Goal: Information Seeking & Learning: Learn about a topic

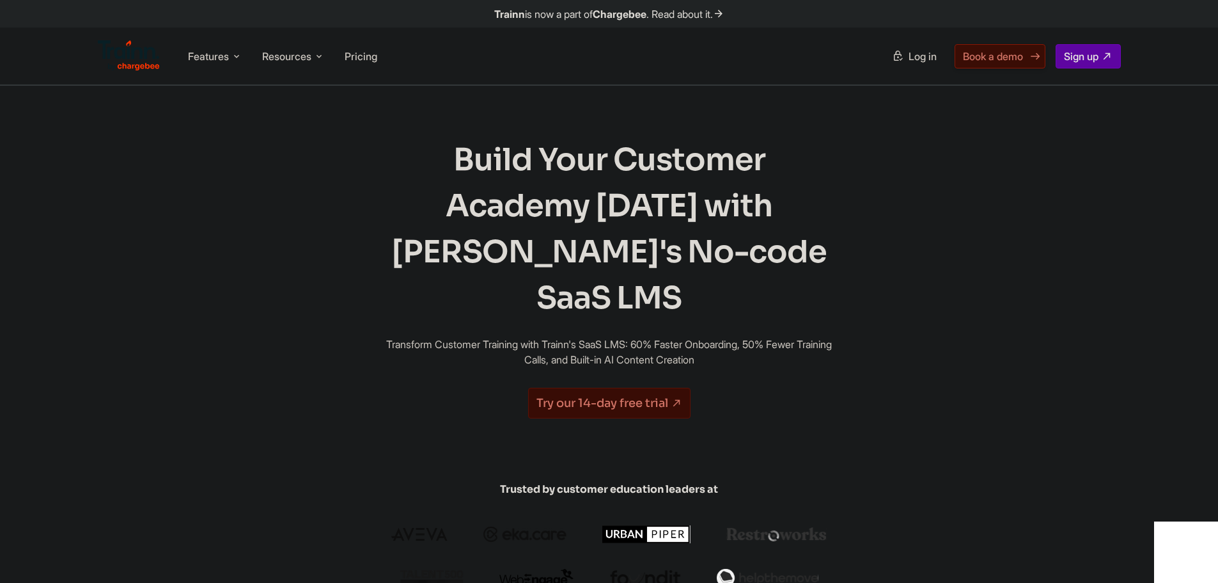
click at [1024, 58] on link "Book a demo" at bounding box center [1000, 56] width 91 height 24
click at [1017, 52] on span "Book a demo" at bounding box center [993, 56] width 60 height 13
click at [207, 51] on span "Features" at bounding box center [208, 56] width 41 height 14
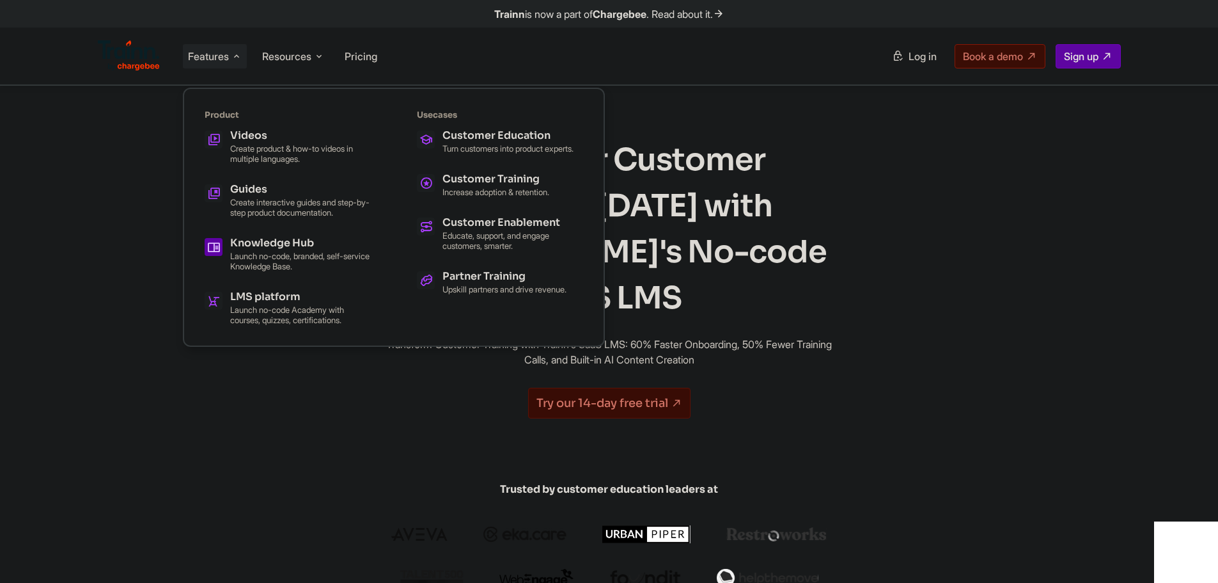
click at [302, 240] on h5 "Knowledge Hub" at bounding box center [300, 243] width 141 height 10
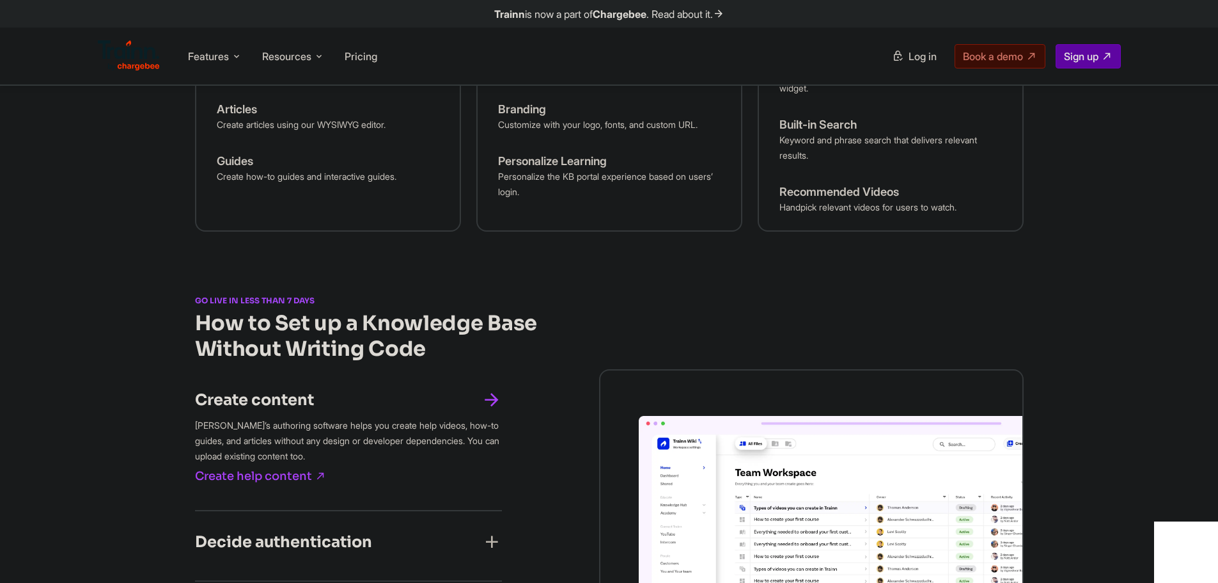
scroll to position [1151, 0]
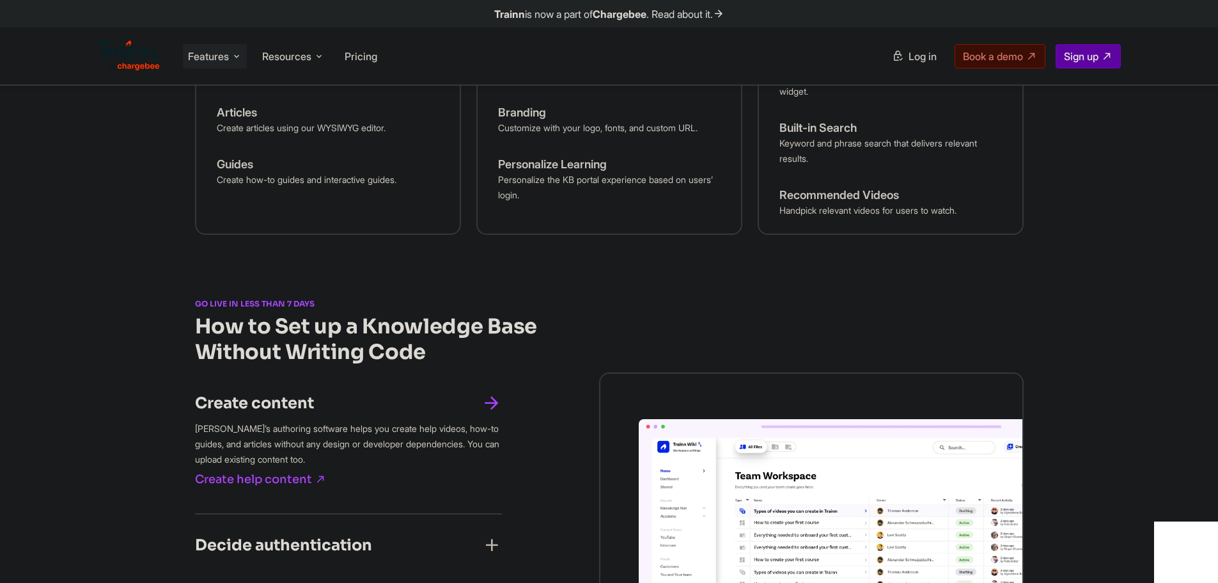
click at [230, 64] on li "Features Product Videos Create product & how-to videos in multiple languages. G…" at bounding box center [215, 56] width 64 height 24
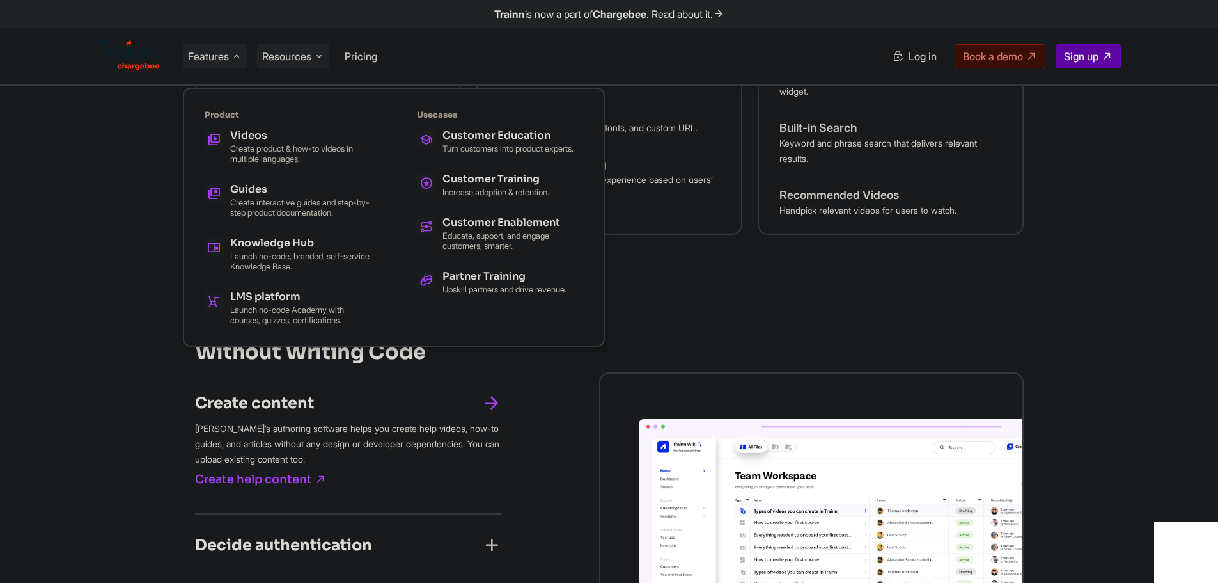
click at [291, 54] on span "Resources" at bounding box center [286, 56] width 49 height 14
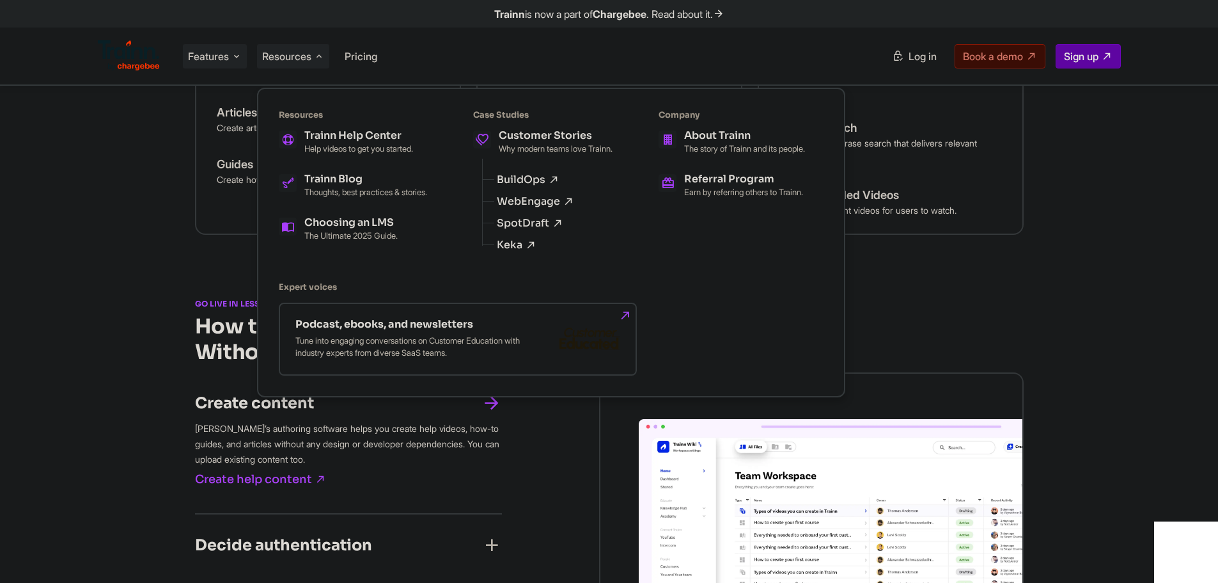
click at [224, 51] on span "Features" at bounding box center [208, 56] width 41 height 14
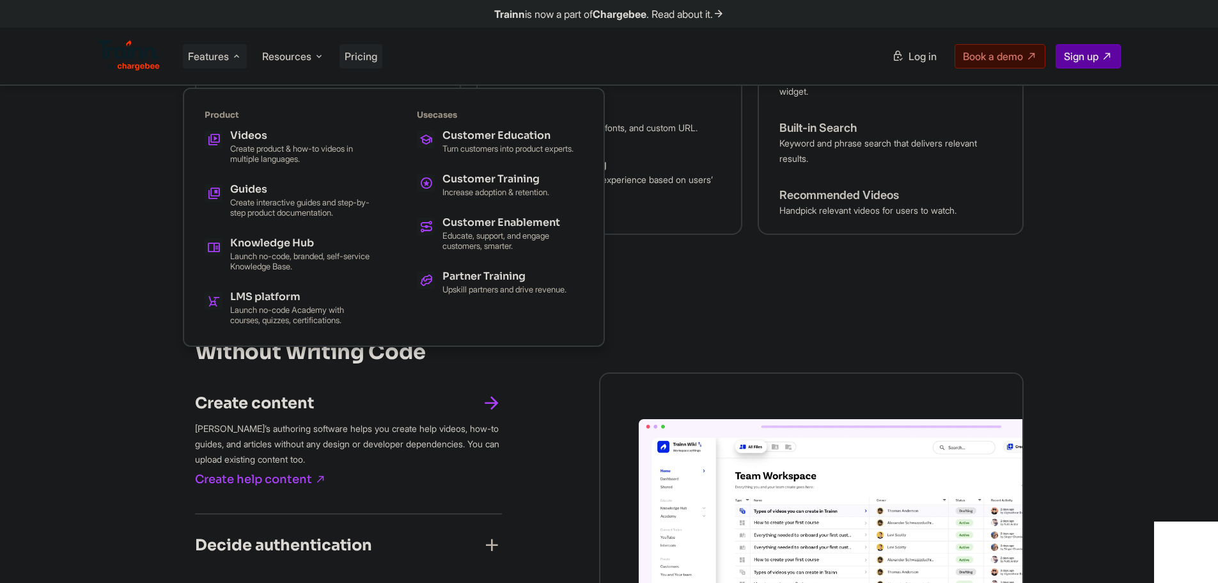
click at [358, 59] on span "Pricing" at bounding box center [361, 56] width 33 height 13
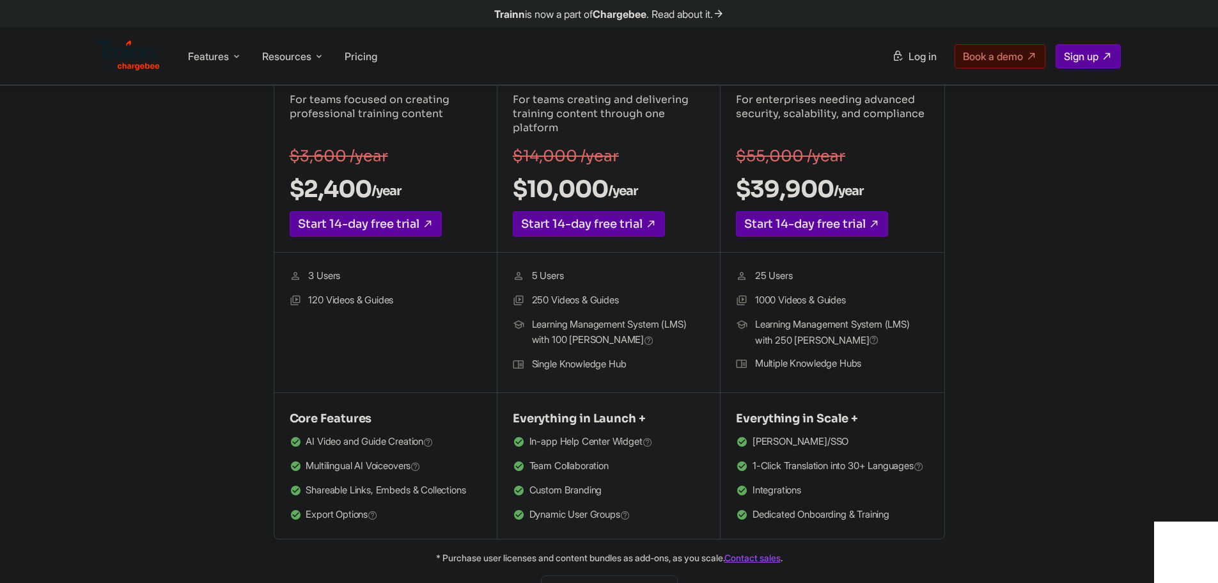
scroll to position [384, 0]
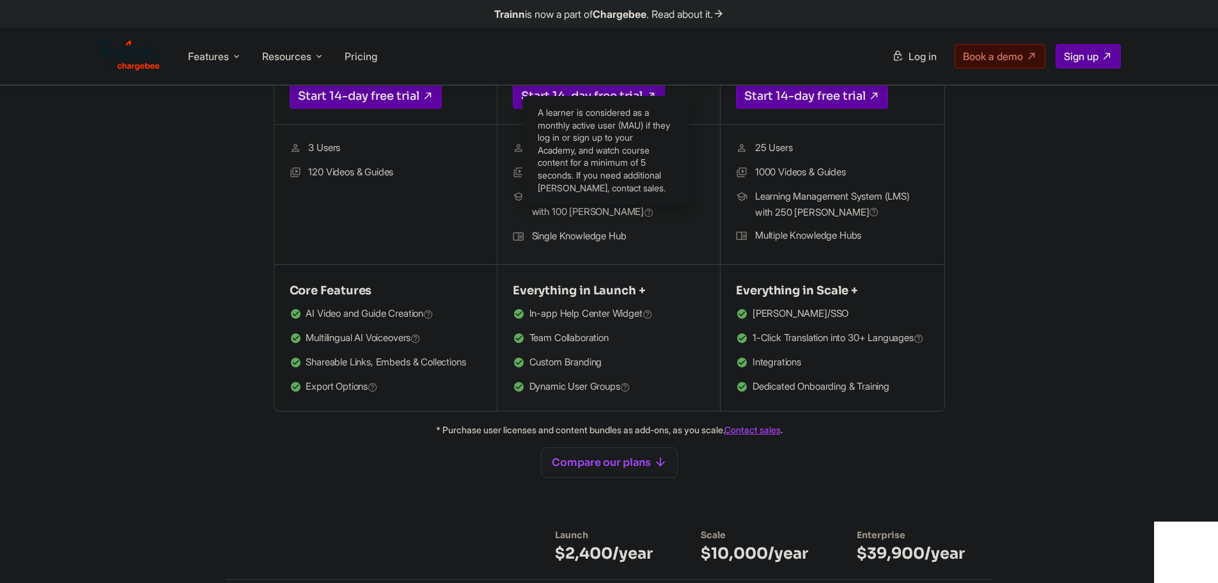
click at [644, 210] on icon at bounding box center [649, 213] width 10 height 12
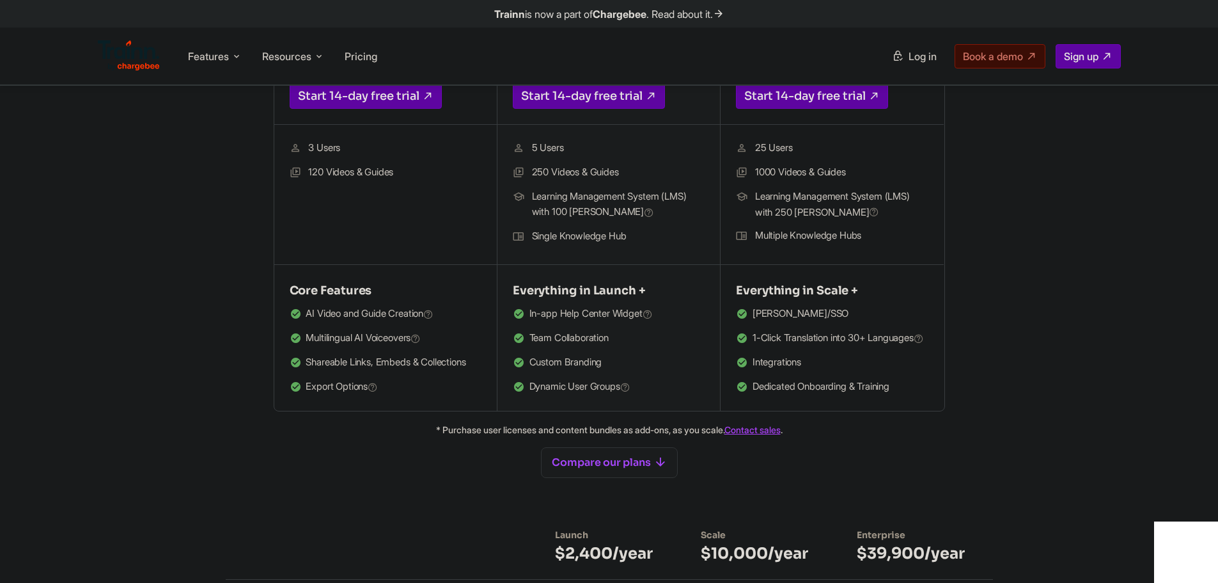
click at [644, 210] on icon at bounding box center [649, 213] width 10 height 12
click at [644, 212] on icon at bounding box center [649, 213] width 10 height 12
click at [1037, 206] on div "Launch For teams focused on creating professional training content $3,600 /year…" at bounding box center [609, 164] width 921 height 493
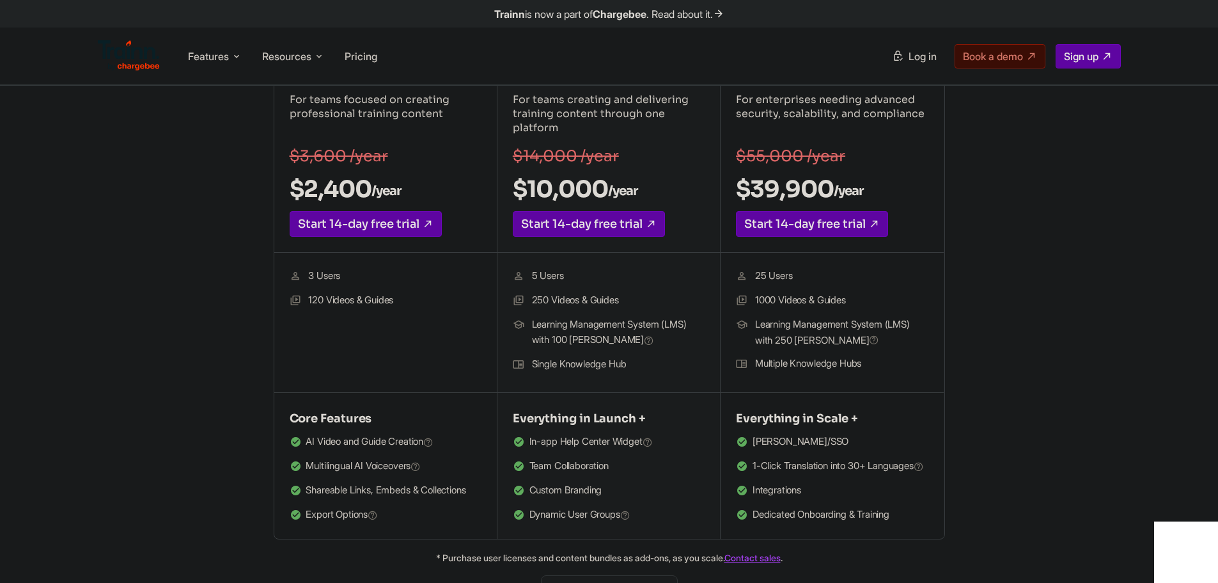
scroll to position [0, 0]
